Goal: Task Accomplishment & Management: Use online tool/utility

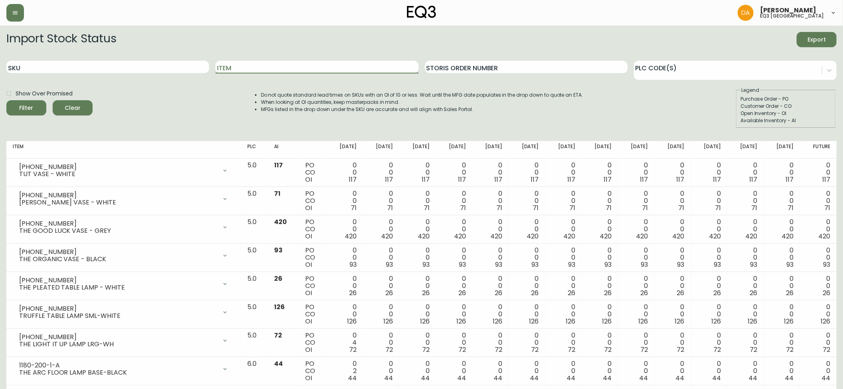
click at [264, 64] on input "Item" at bounding box center [317, 67] width 203 height 13
type input "PLANK"
click at [6, 100] on button "Filter" at bounding box center [26, 107] width 40 height 15
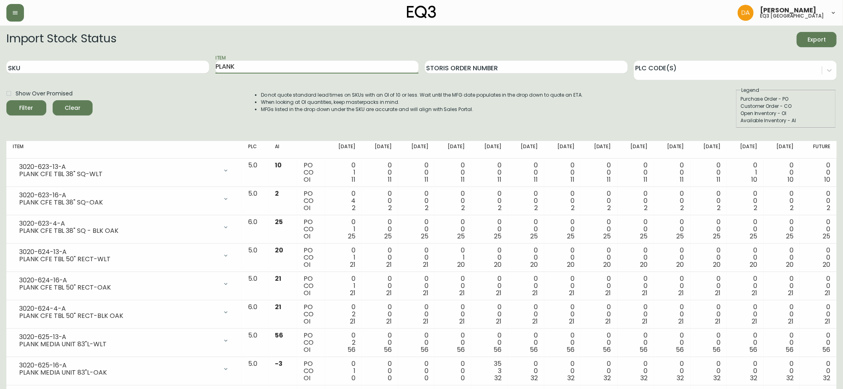
drag, startPoint x: 260, startPoint y: 66, endPoint x: 94, endPoint y: 34, distance: 169.2
click at [94, 34] on form "Import Stock Status Export SKU Item PLANK Storis Order Number PLC Code(s) Show …" at bounding box center [421, 80] width 831 height 96
type input "RECLAIMED"
click at [6, 100] on button "Filter" at bounding box center [26, 107] width 40 height 15
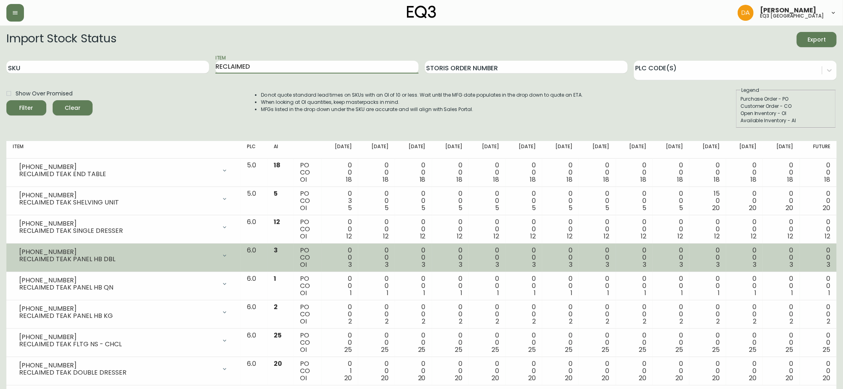
scroll to position [14, 0]
